Goal: Transaction & Acquisition: Subscribe to service/newsletter

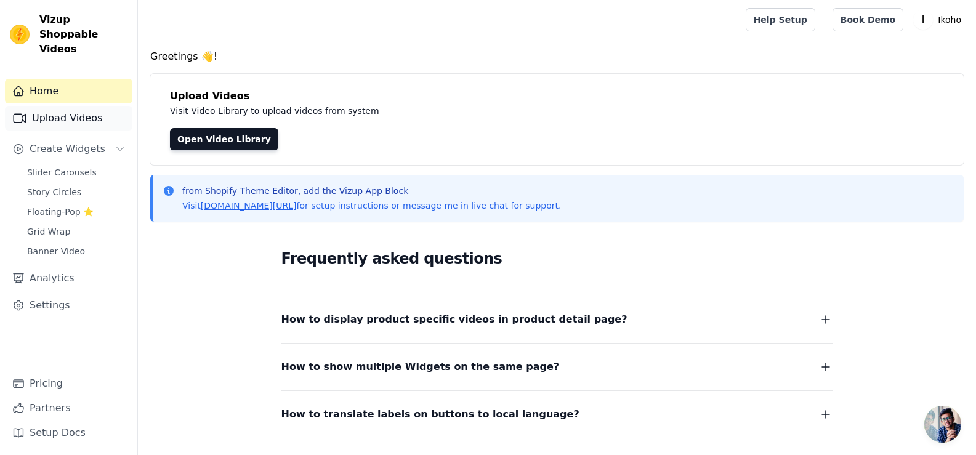
click at [75, 110] on link "Upload Videos" at bounding box center [68, 118] width 127 height 25
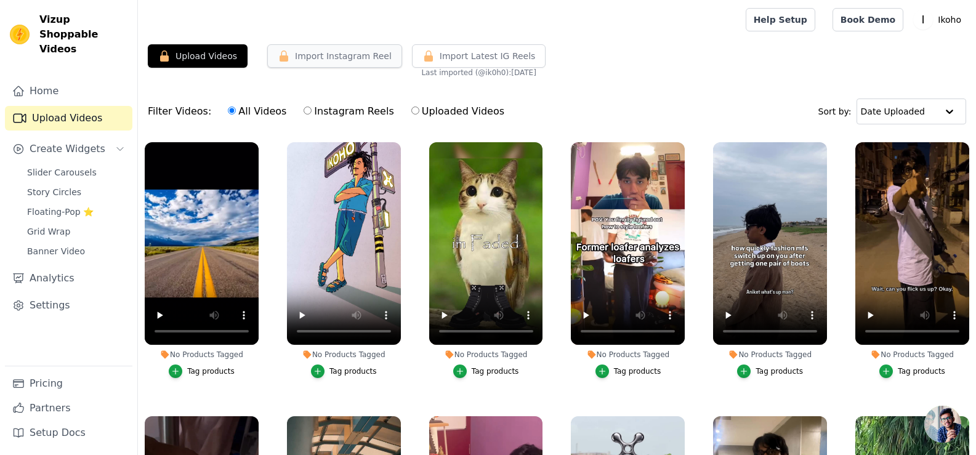
click at [341, 59] on button "Import Instagram Reel" at bounding box center [334, 55] width 135 height 23
click at [337, 110] on label "Instagram Reels" at bounding box center [348, 111] width 91 height 16
click at [312, 110] on input "Instagram Reels" at bounding box center [308, 111] width 8 height 8
radio input "true"
click at [337, 61] on button "Import Instagram Reel" at bounding box center [334, 55] width 135 height 23
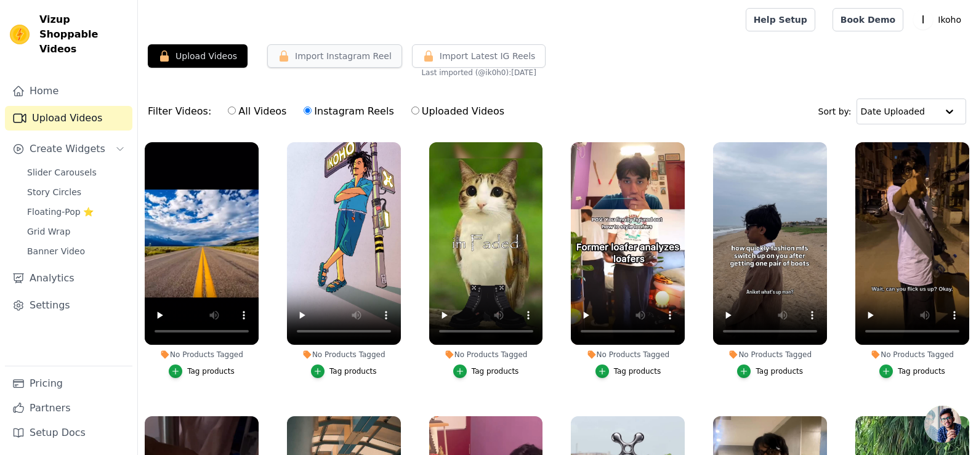
click at [337, 61] on button "Import Instagram Reel" at bounding box center [334, 55] width 135 height 23
click at [68, 166] on span "Slider Carousels" at bounding box center [62, 172] width 70 height 12
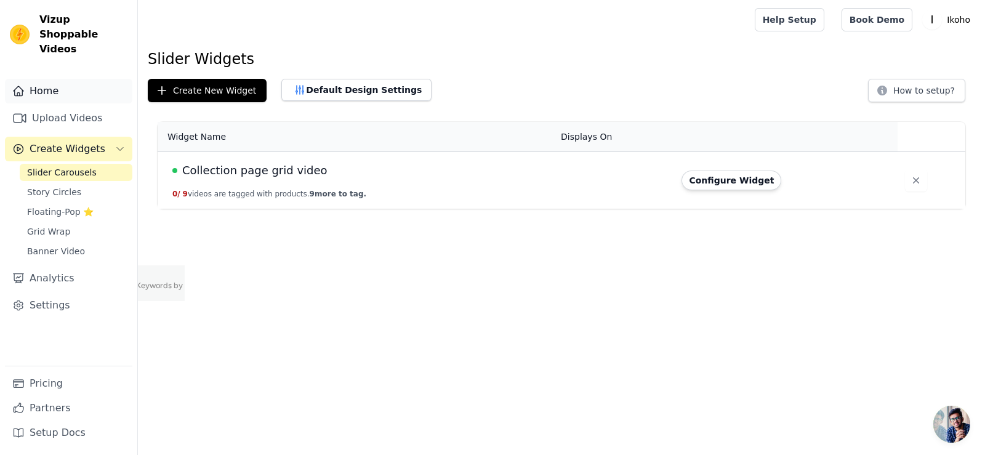
click at [127, 88] on link "Home" at bounding box center [68, 91] width 127 height 25
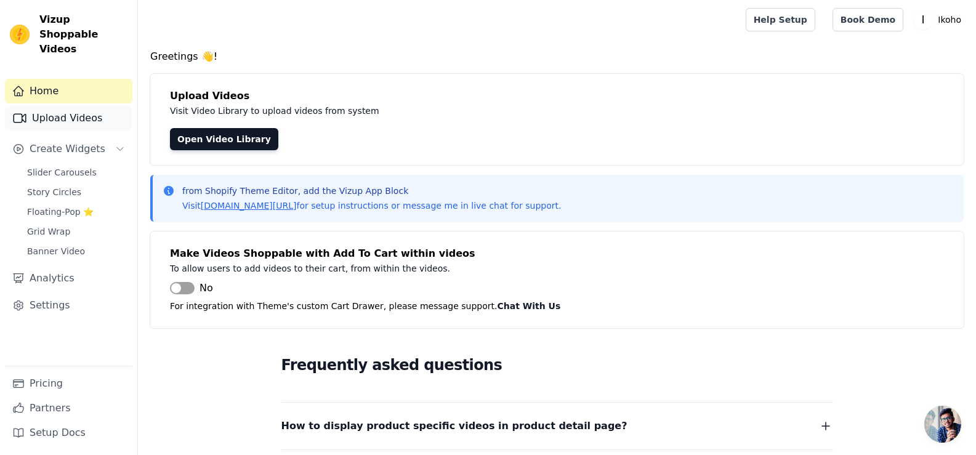
click at [90, 106] on link "Upload Videos" at bounding box center [68, 118] width 127 height 25
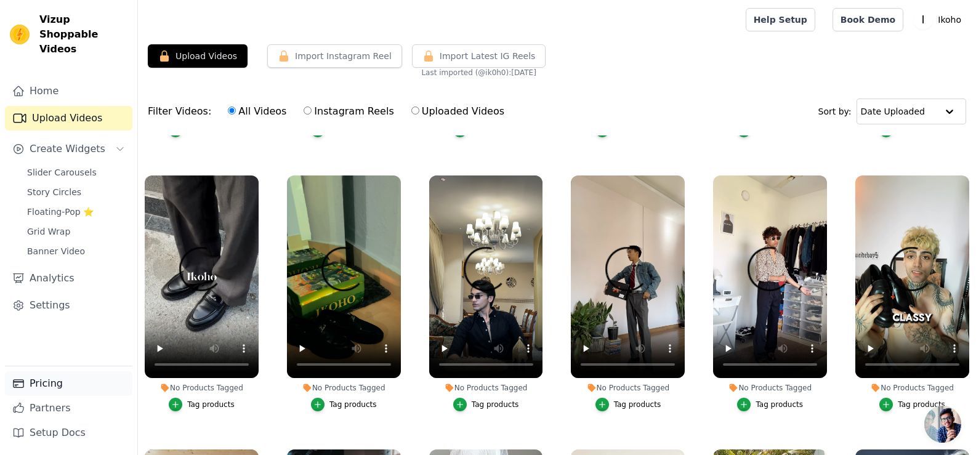
scroll to position [554, 0]
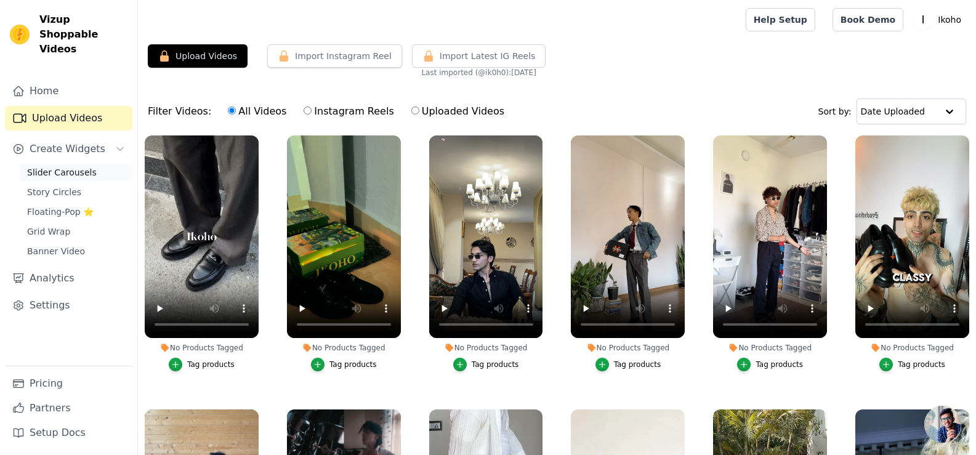
click at [67, 166] on span "Slider Carousels" at bounding box center [62, 172] width 70 height 12
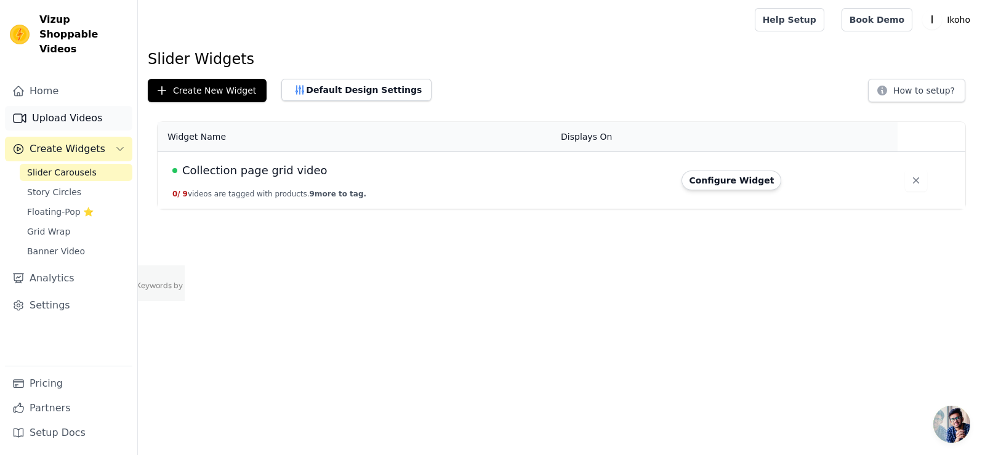
click at [79, 106] on link "Upload Videos" at bounding box center [68, 118] width 127 height 25
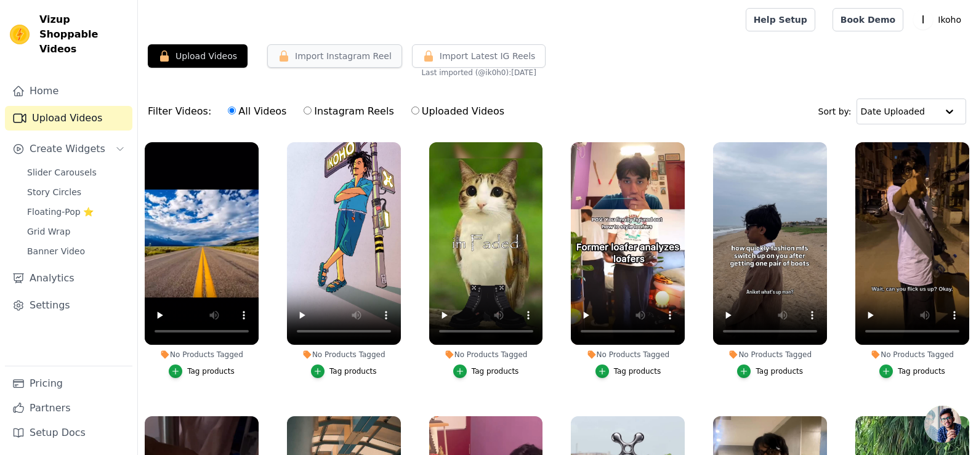
click at [323, 51] on button "Import Instagram Reel" at bounding box center [334, 55] width 135 height 23
click at [217, 50] on button "Upload Videos" at bounding box center [198, 55] width 100 height 23
click at [368, 110] on label "Instagram Reels" at bounding box center [348, 111] width 91 height 16
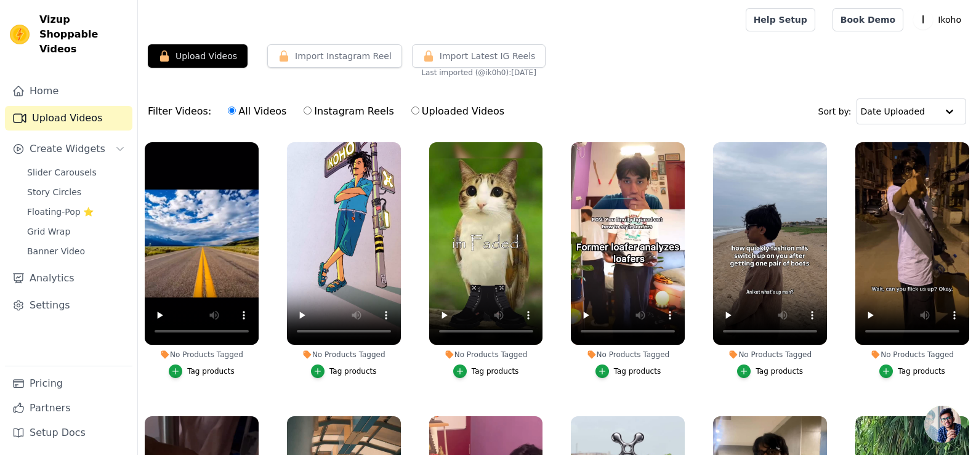
click at [312, 110] on input "Instagram Reels" at bounding box center [308, 111] width 8 height 8
radio input "true"
click at [344, 49] on button "Import Instagram Reel" at bounding box center [334, 55] width 135 height 23
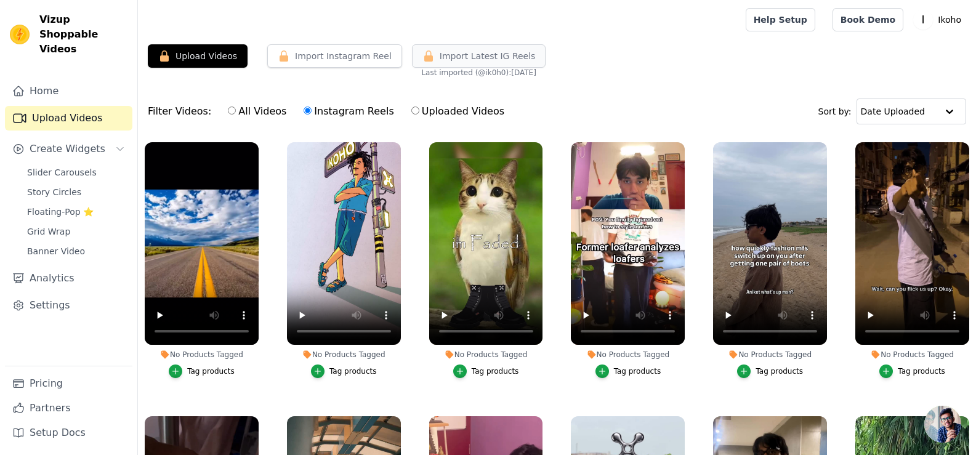
click at [463, 46] on button "Import Latest IG Reels" at bounding box center [479, 55] width 134 height 23
click at [952, 26] on p "Ikoho" at bounding box center [949, 20] width 33 height 22
click at [719, 64] on div "Upload Videos Import Instagram Reel Import Latest Instagram Reels Import Latest…" at bounding box center [557, 60] width 838 height 33
click at [327, 57] on button "Import Instagram Reel" at bounding box center [334, 55] width 135 height 23
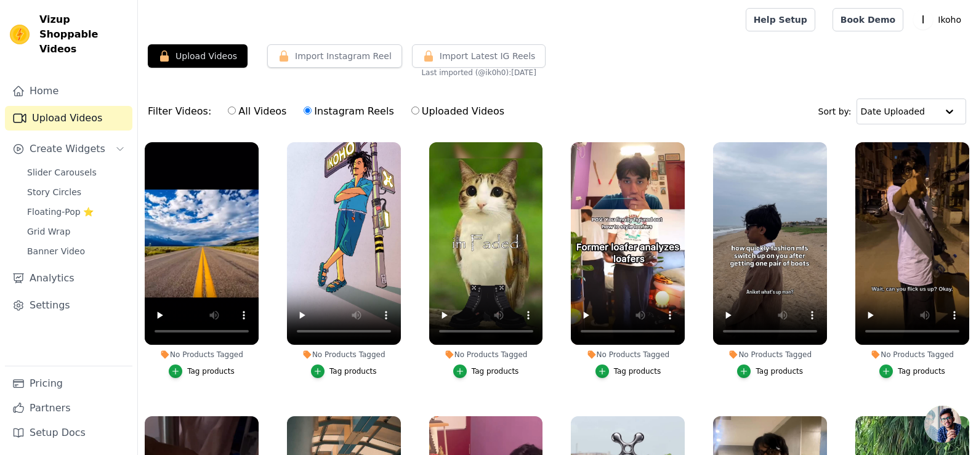
click at [313, 75] on div "Import Instagram Reel" at bounding box center [329, 60] width 145 height 33
click at [207, 55] on button "Upload Videos" at bounding box center [198, 55] width 100 height 23
click at [62, 166] on span "Slider Carousels" at bounding box center [62, 172] width 70 height 12
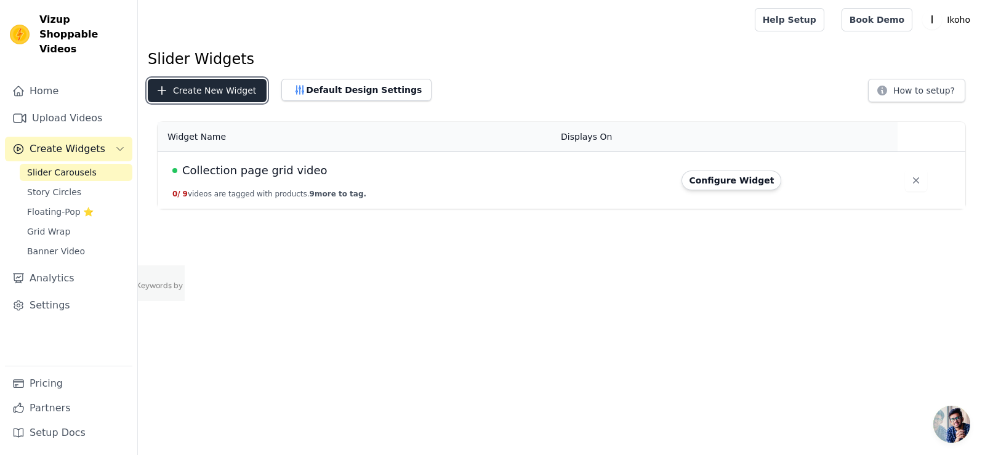
click at [215, 92] on button "Create New Widget" at bounding box center [207, 90] width 119 height 23
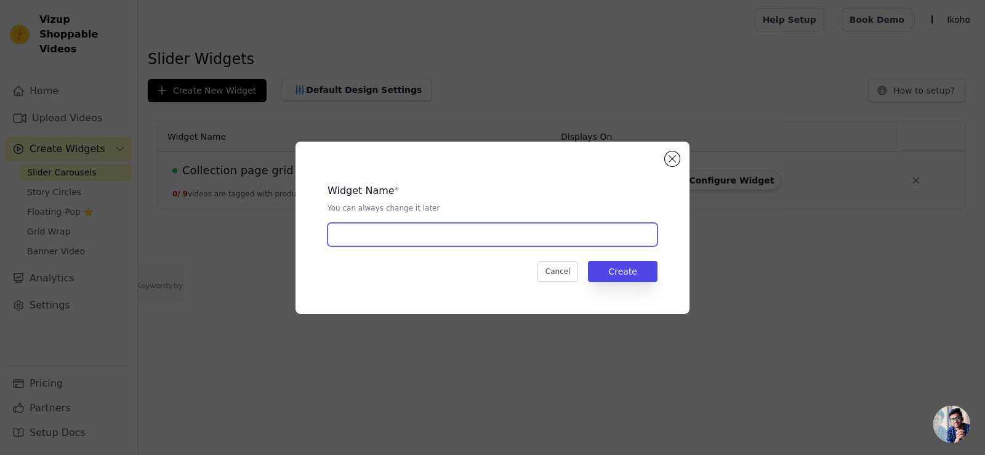
click at [433, 224] on input "text" at bounding box center [493, 234] width 330 height 23
type input "Community page Carousel"
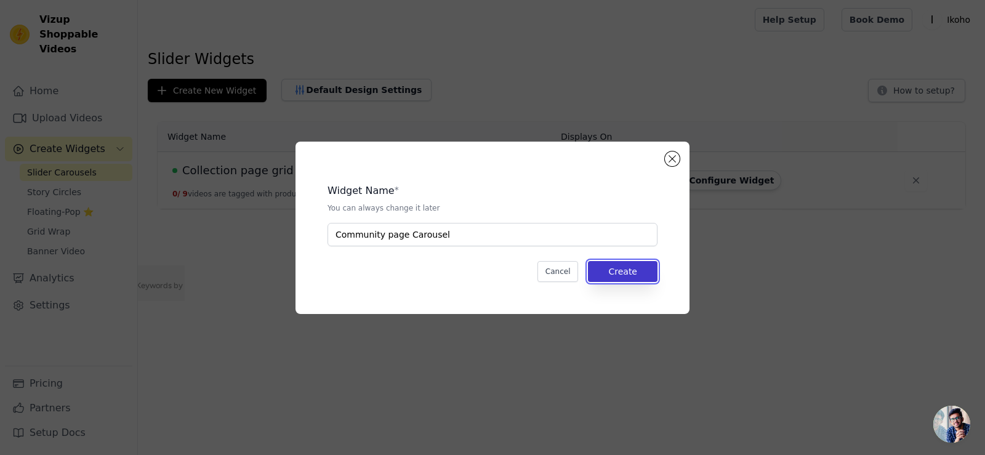
click at [637, 275] on button "Create" at bounding box center [623, 271] width 70 height 21
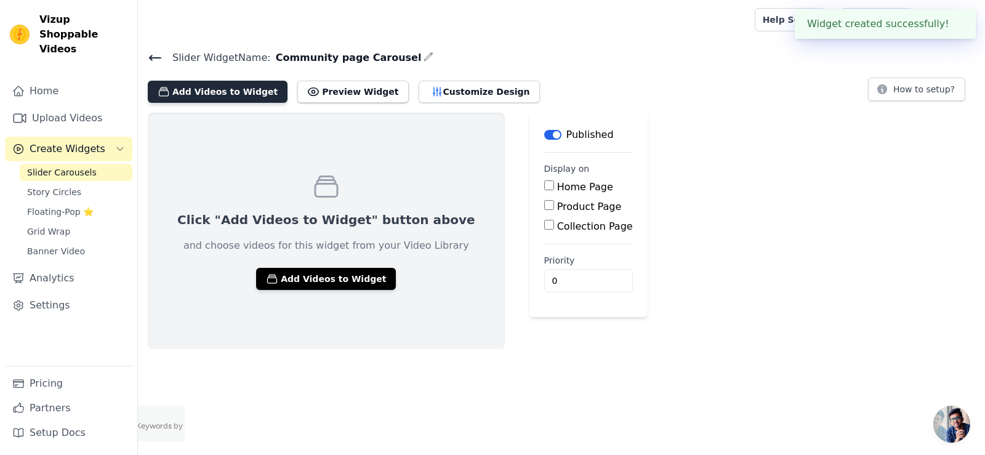
click at [225, 91] on button "Add Videos to Widget" at bounding box center [218, 92] width 140 height 22
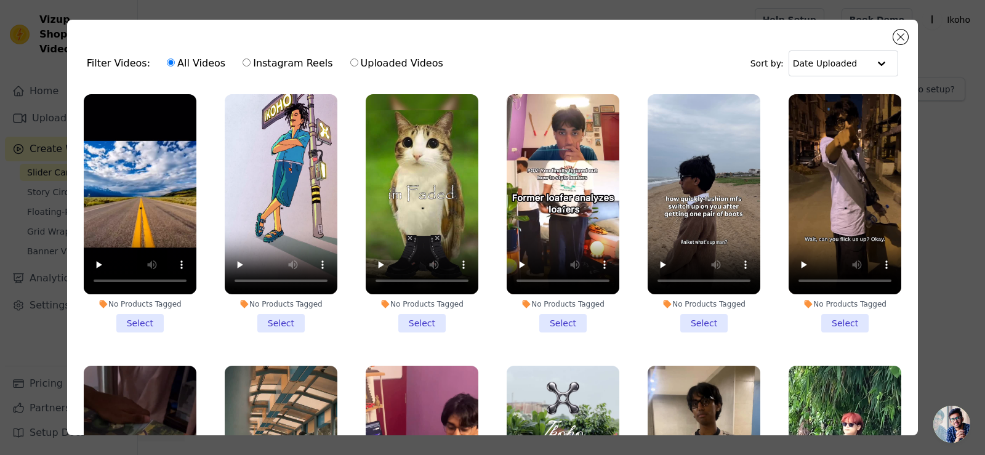
click at [289, 59] on label "Instagram Reels" at bounding box center [287, 63] width 91 height 16
click at [251, 59] on input "Instagram Reels" at bounding box center [247, 63] width 8 height 8
radio input "true"
click at [902, 37] on button "Close modal" at bounding box center [901, 37] width 15 height 15
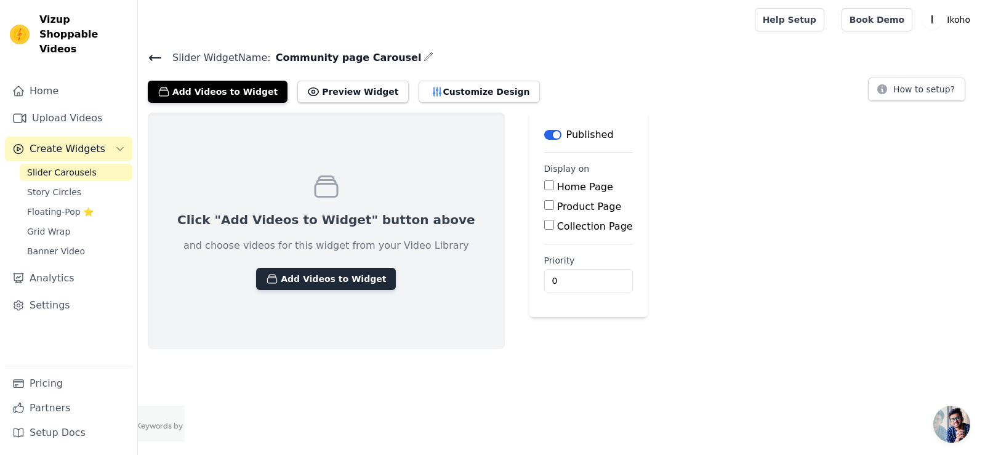
click at [296, 286] on button "Add Videos to Widget" at bounding box center [326, 279] width 140 height 22
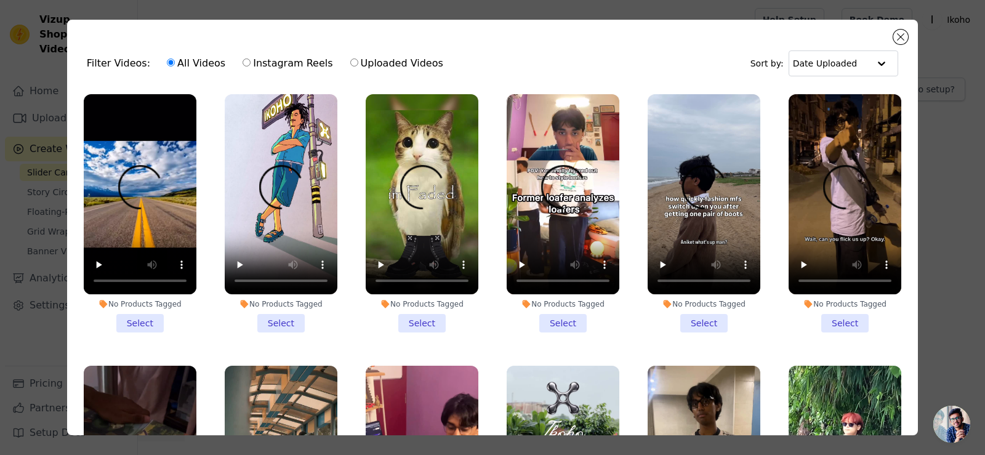
click at [406, 60] on label "Uploaded Videos" at bounding box center [397, 63] width 94 height 16
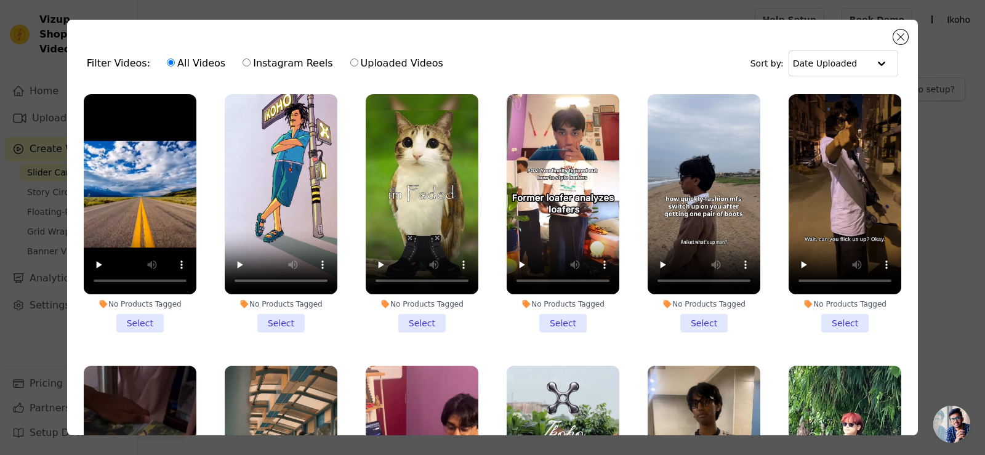
click at [358, 60] on input "Uploaded Videos" at bounding box center [354, 63] width 8 height 8
radio input "true"
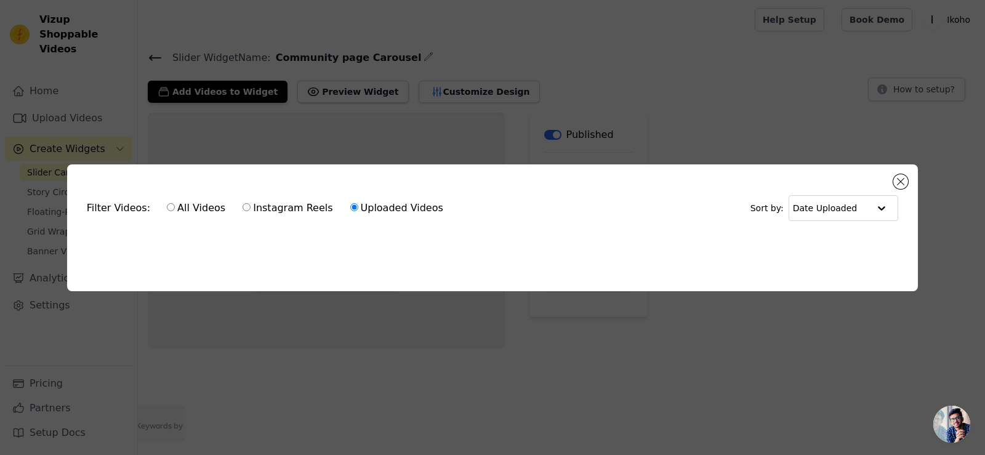
click at [400, 211] on label "Uploaded Videos" at bounding box center [397, 208] width 94 height 16
click at [358, 211] on input "Uploaded Videos" at bounding box center [354, 207] width 8 height 8
click at [890, 177] on div "Filter Videos: All Videos Instagram Reels Uploaded Videos Sort by: Date Uploade…" at bounding box center [492, 227] width 851 height 127
click at [902, 171] on div "Filter Videos: All Videos Instagram Reels Uploaded Videos Sort by: Date Uploade…" at bounding box center [492, 227] width 851 height 127
drag, startPoint x: 931, startPoint y: 154, endPoint x: 909, endPoint y: 173, distance: 28.8
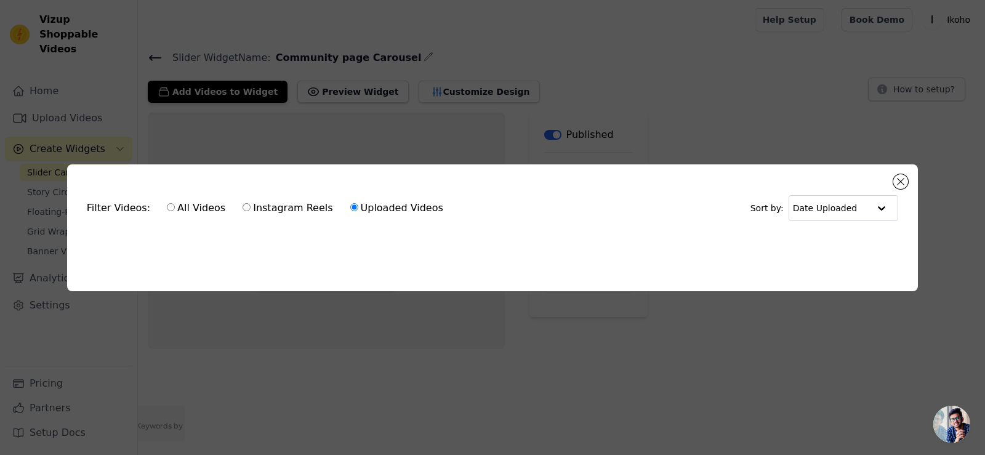
click at [929, 157] on div "Filter Videos: All Videos Instagram Reels Uploaded Videos Sort by: Date Uploade…" at bounding box center [493, 228] width 946 height 166
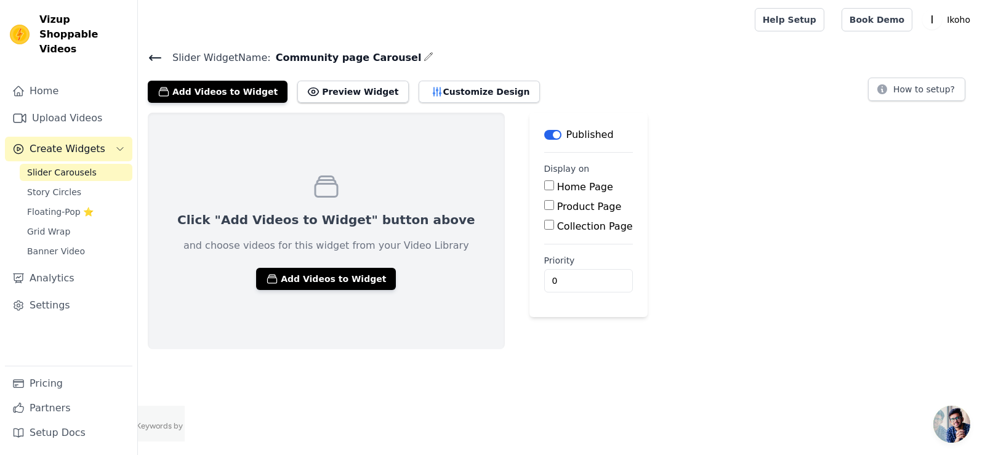
click at [908, 174] on div "Click "Add Videos to Widget" button above and choose videos for this widget fro…" at bounding box center [561, 231] width 847 height 236
click at [61, 106] on link "Upload Videos" at bounding box center [68, 118] width 127 height 25
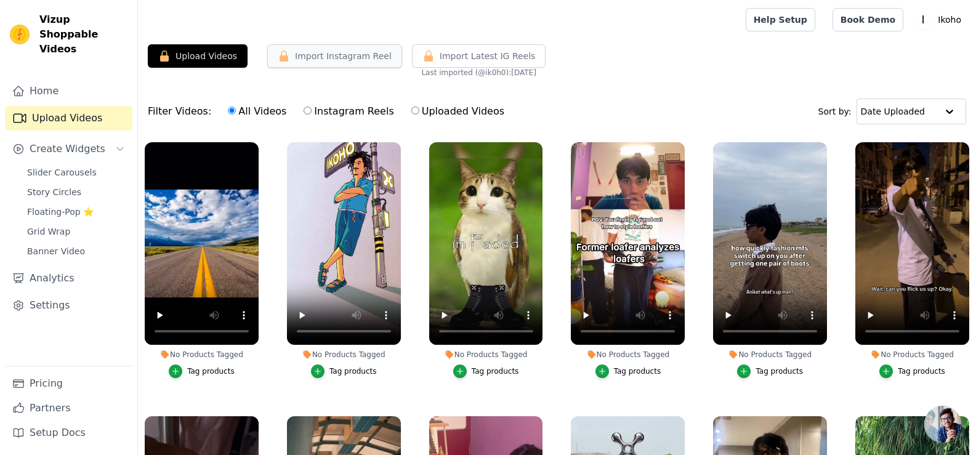
click at [326, 51] on button "Import Instagram Reel" at bounding box center [334, 55] width 135 height 23
drag, startPoint x: 73, startPoint y: 29, endPoint x: 39, endPoint y: 18, distance: 35.6
click at [39, 18] on span "Vizup Shoppable Videos" at bounding box center [83, 34] width 88 height 44
copy span "Vizup Shoppable Videos"
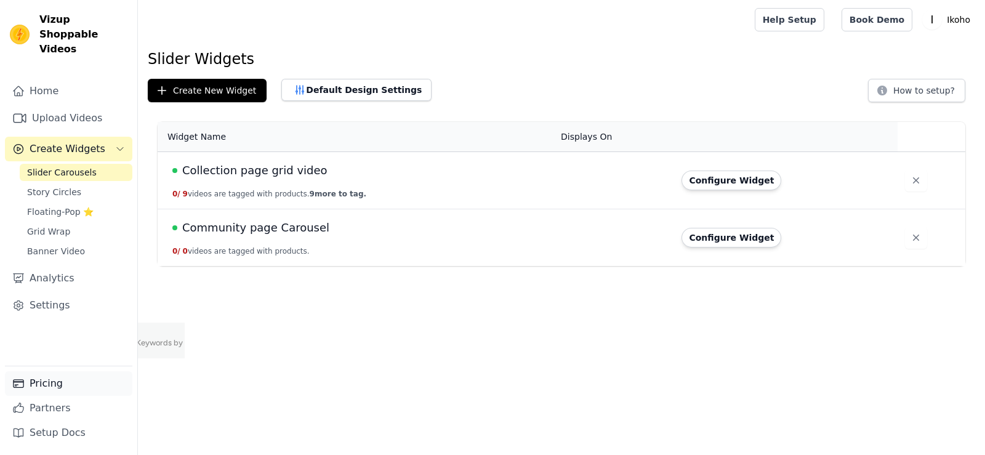
click at [62, 387] on link "Pricing" at bounding box center [68, 383] width 127 height 25
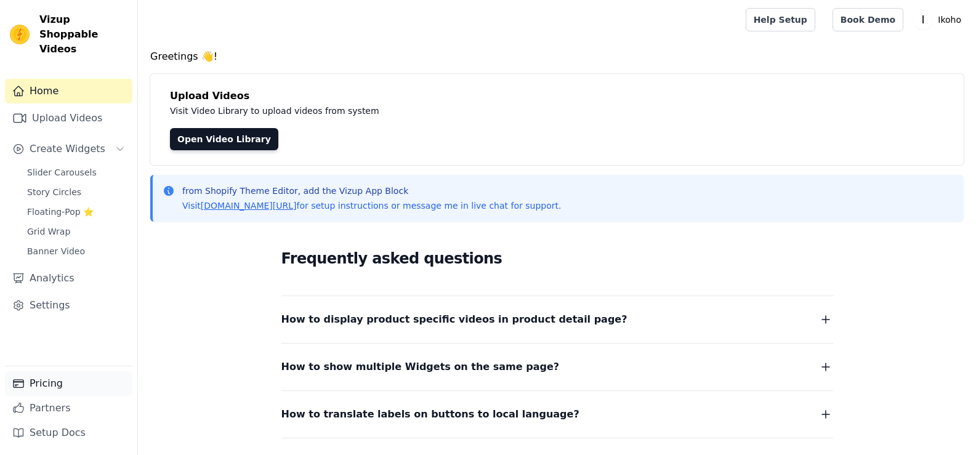
click at [57, 382] on link "Pricing" at bounding box center [68, 383] width 127 height 25
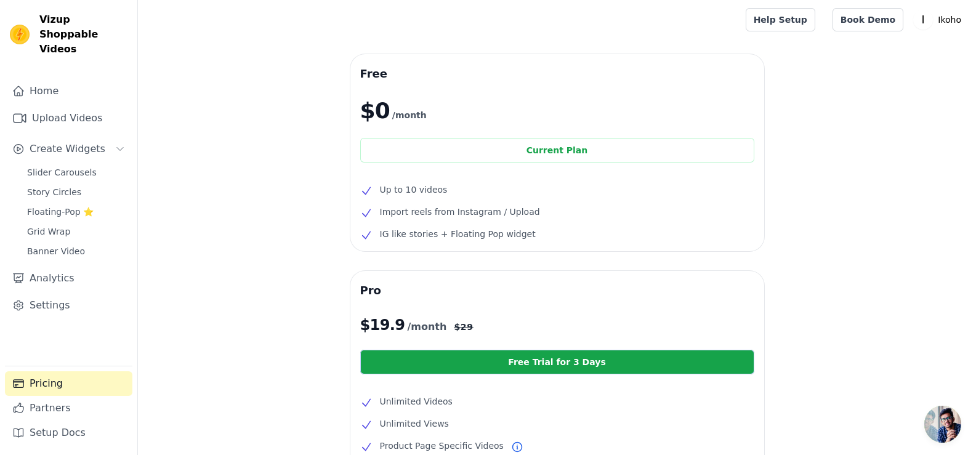
click at [221, 179] on div "Free $0 /month Current Plan Up to 10 videos Import reels from Instagram / Uploa…" at bounding box center [557, 378] width 838 height 648
click at [81, 390] on link "Pricing" at bounding box center [68, 383] width 127 height 25
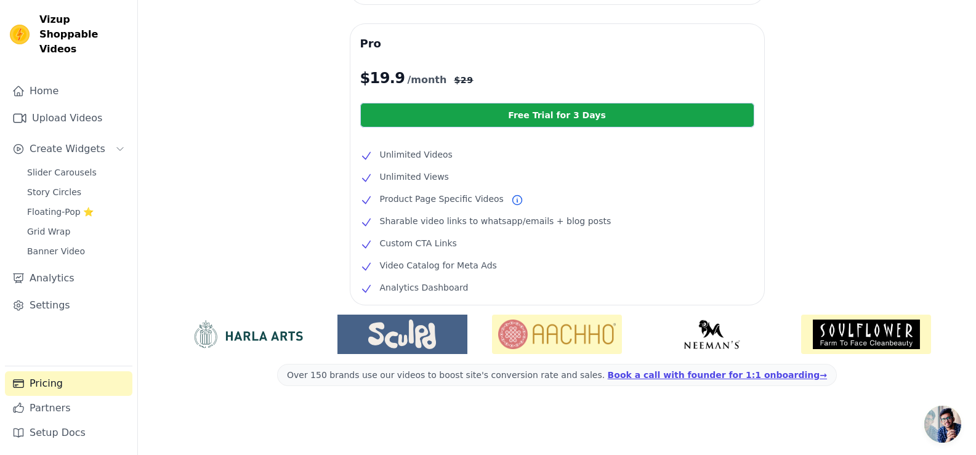
scroll to position [248, 0]
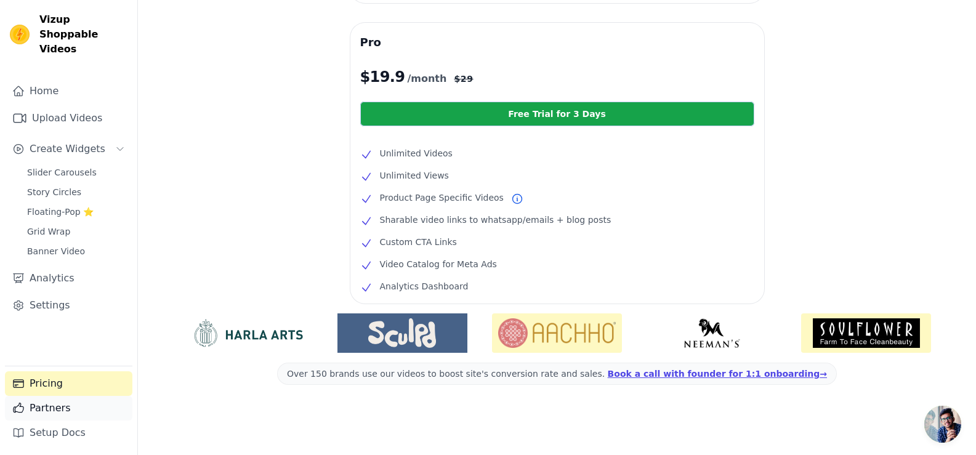
click at [70, 405] on link "Partners" at bounding box center [68, 408] width 127 height 25
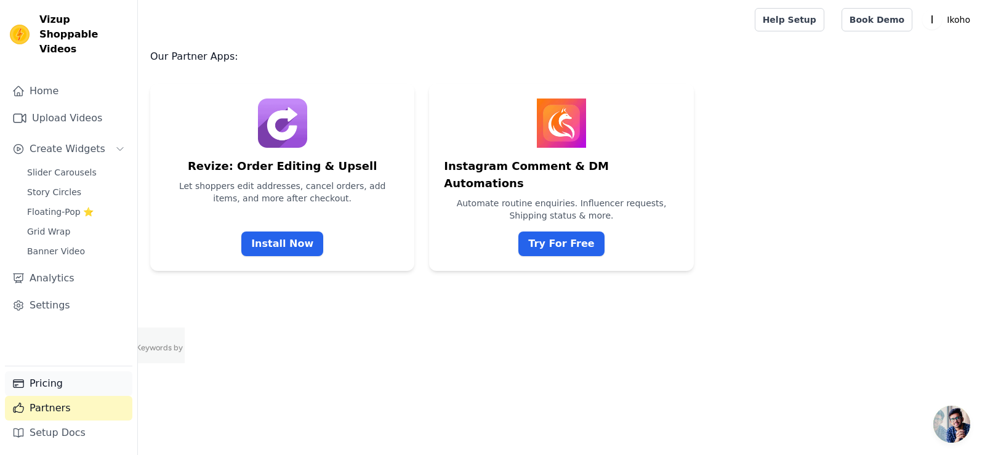
click at [78, 388] on link "Pricing" at bounding box center [68, 383] width 127 height 25
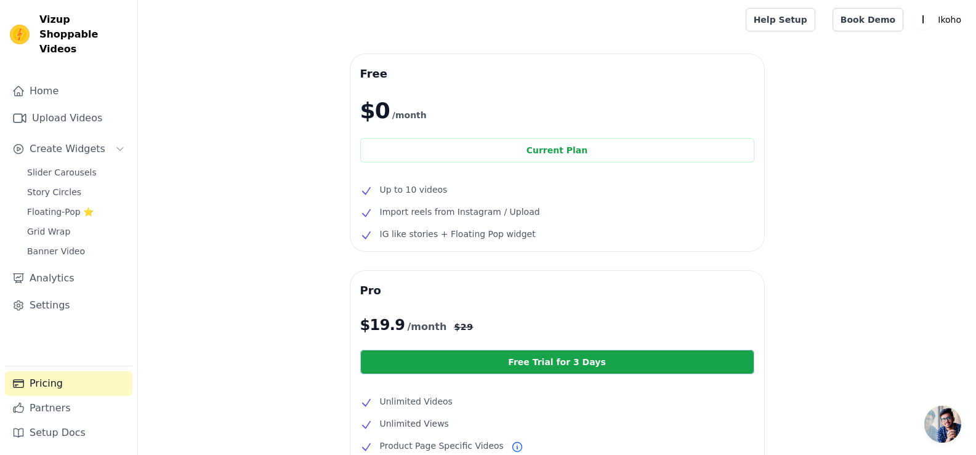
click at [65, 384] on link "Pricing" at bounding box center [68, 383] width 127 height 25
click at [184, 164] on div "Free $0 /month Current Plan Up to 10 videos Import reels from Instagram / Uploa…" at bounding box center [557, 378] width 838 height 648
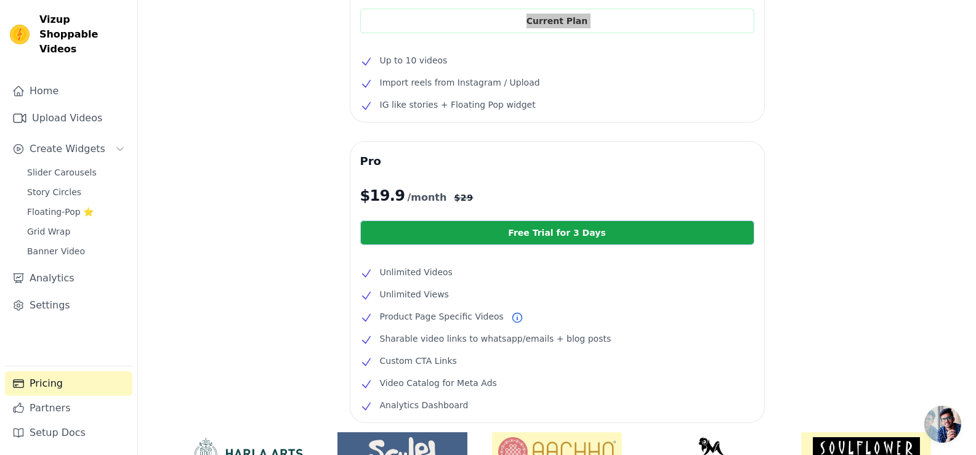
scroll to position [125, 0]
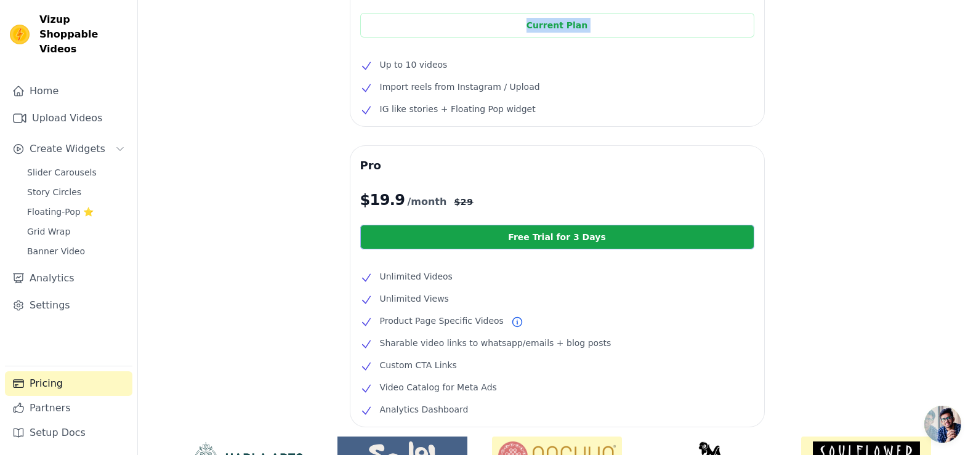
click at [567, 233] on link "Free Trial for 3 Days" at bounding box center [557, 237] width 394 height 25
